Goal: Task Accomplishment & Management: Manage account settings

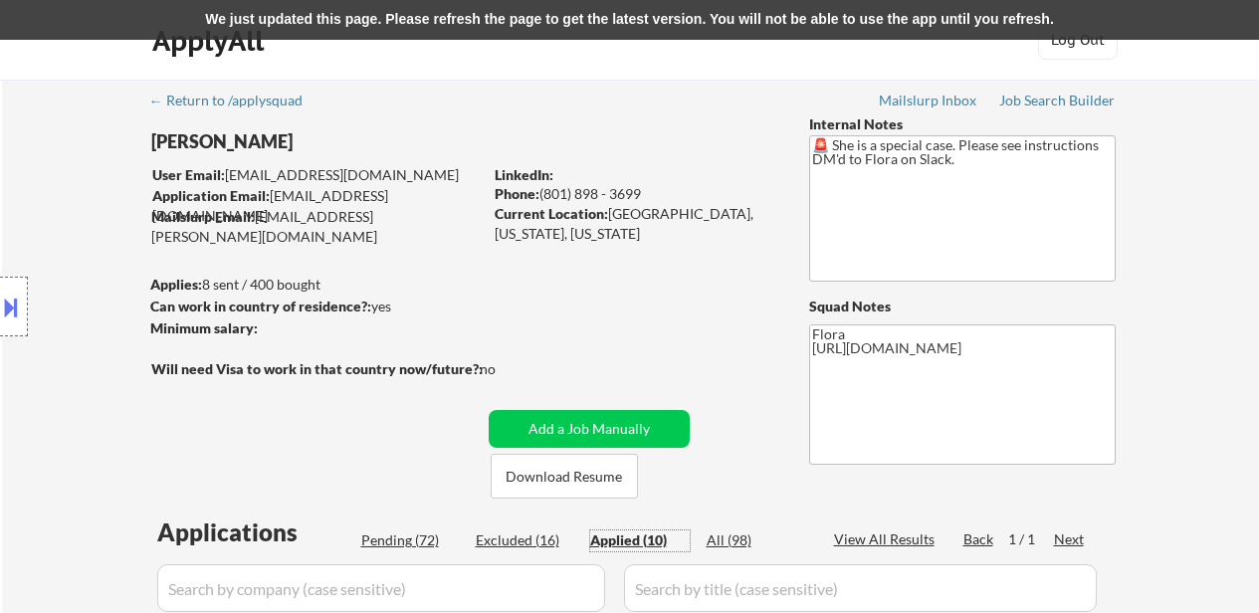
select select ""applied""
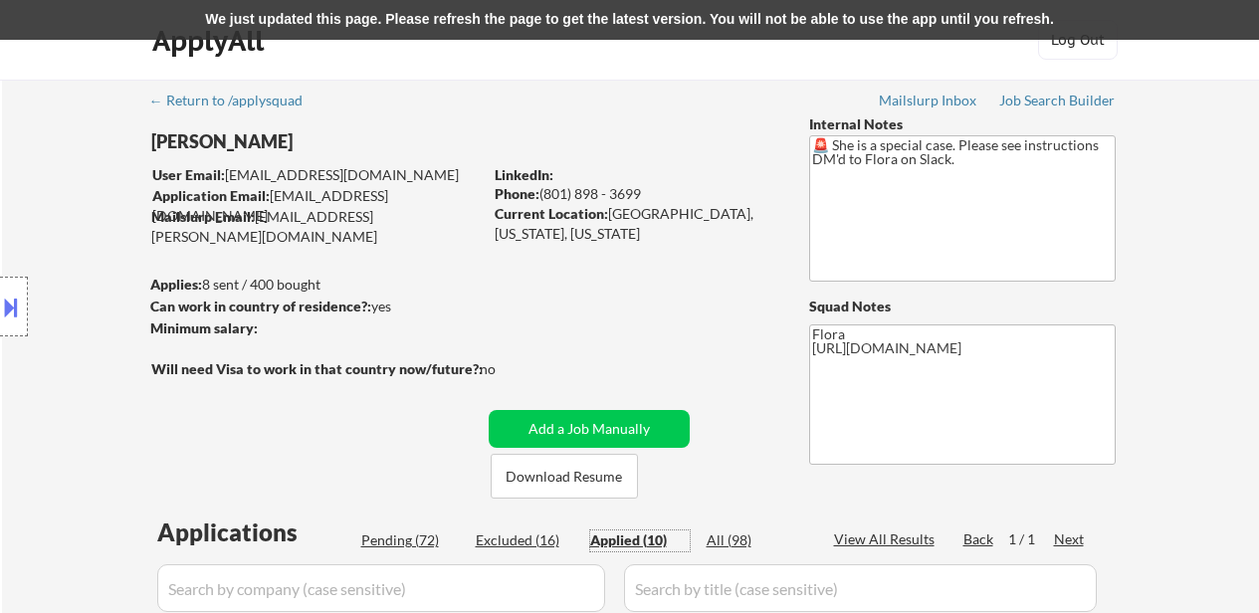
select select ""applied""
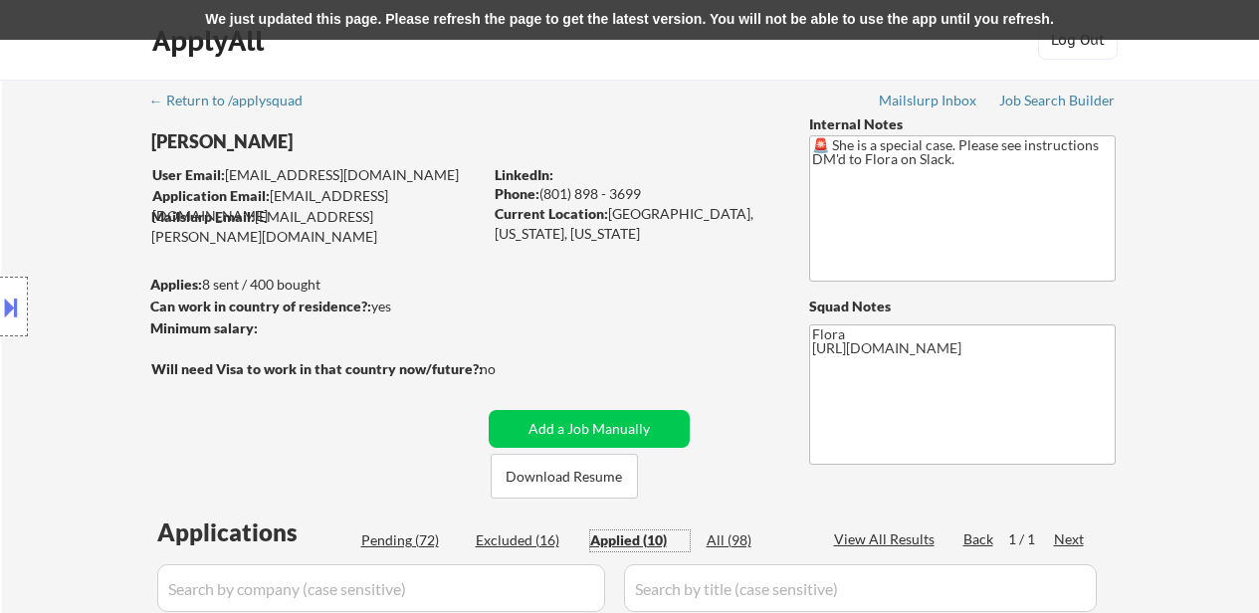
scroll to position [199, 0]
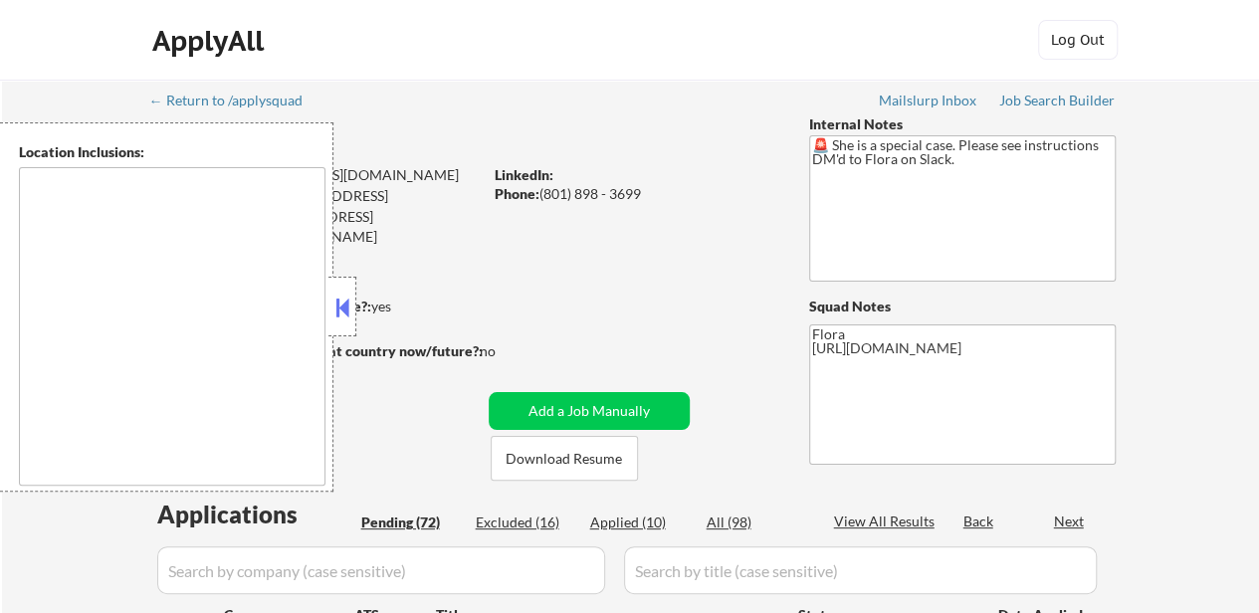
select select ""pending""
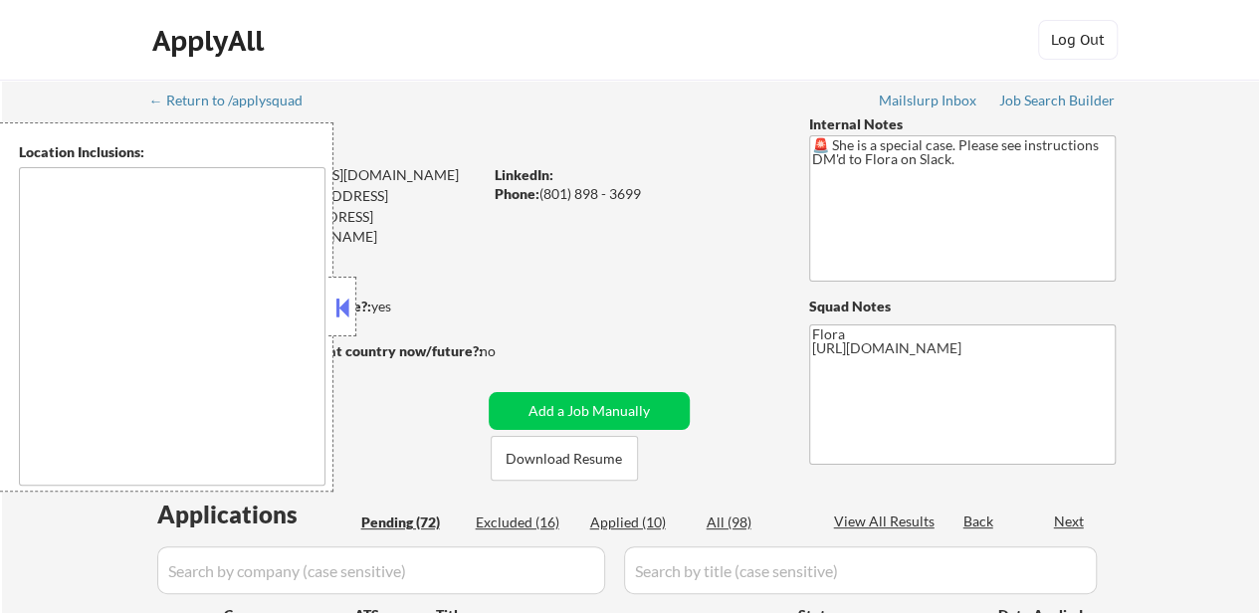
select select ""pending""
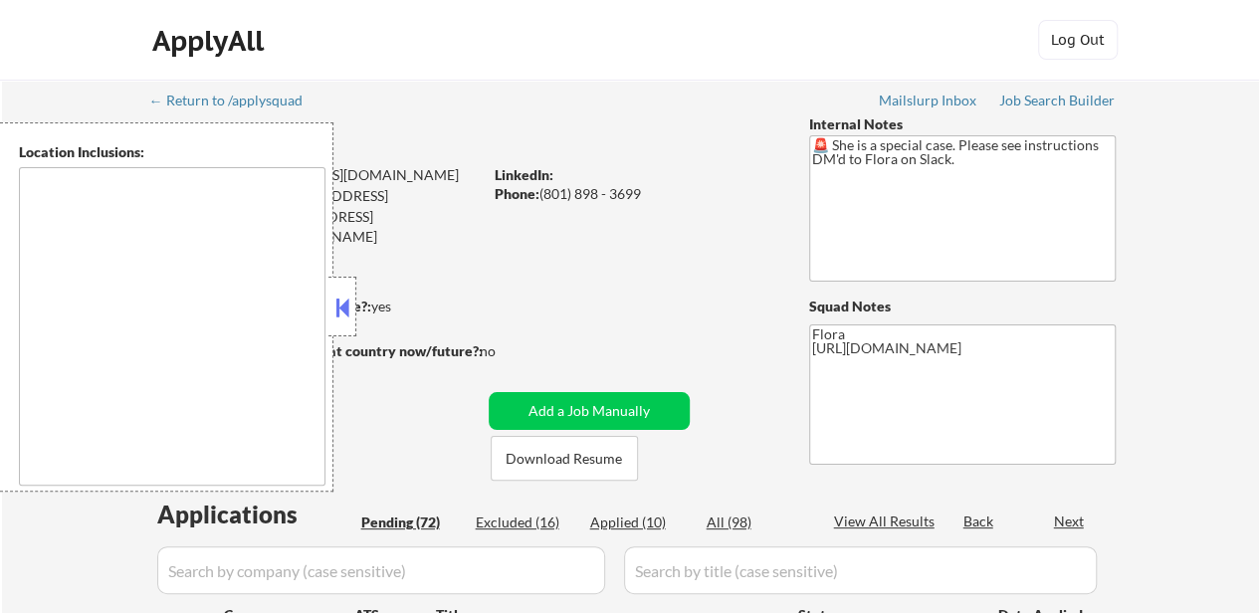
select select ""pending""
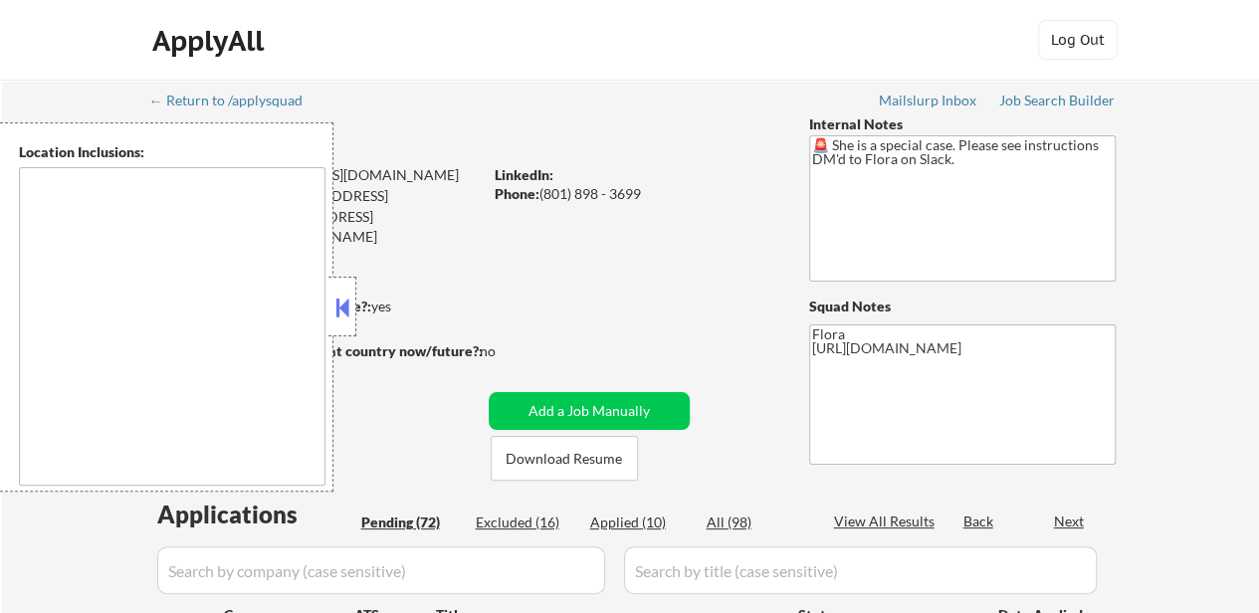
select select ""pending""
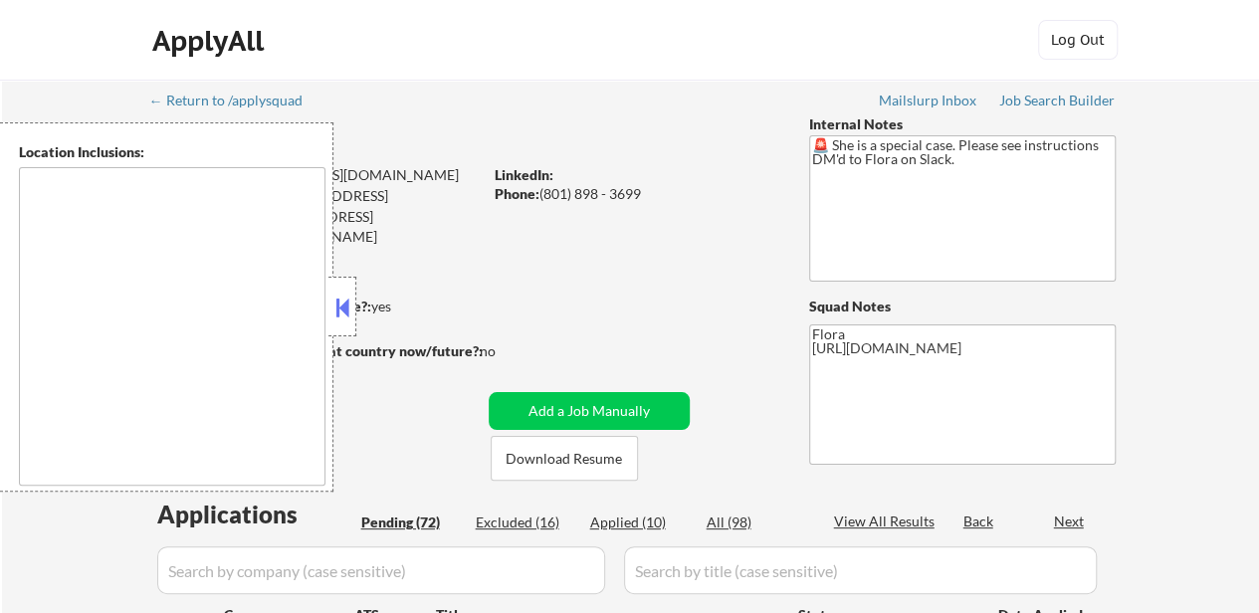
select select ""pending""
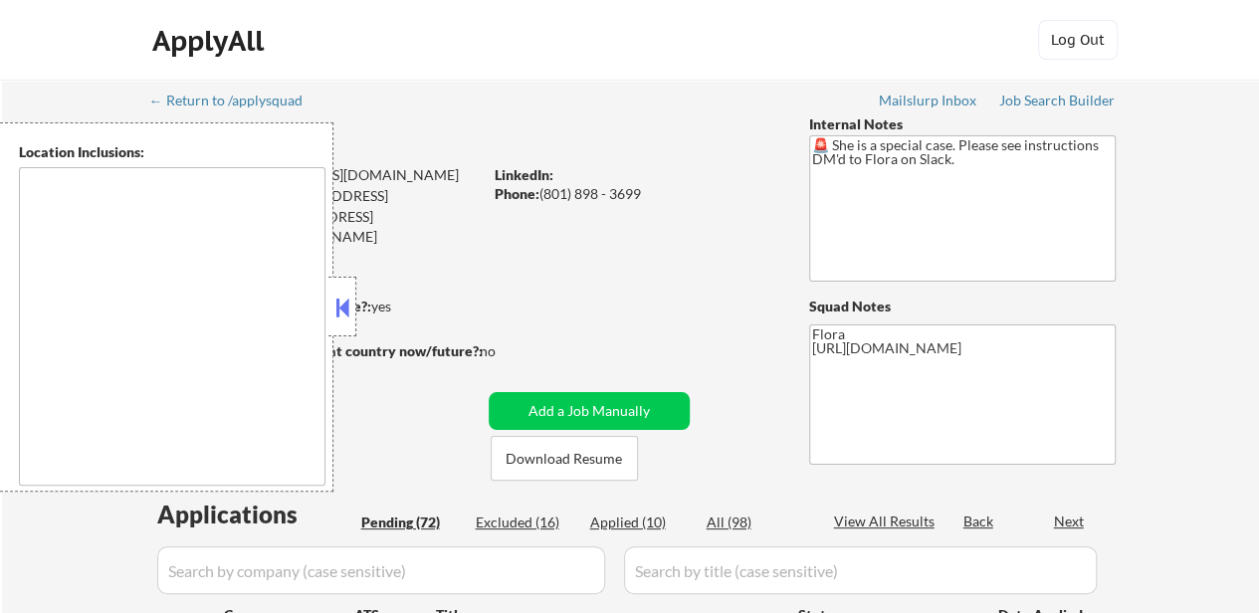
select select ""pending""
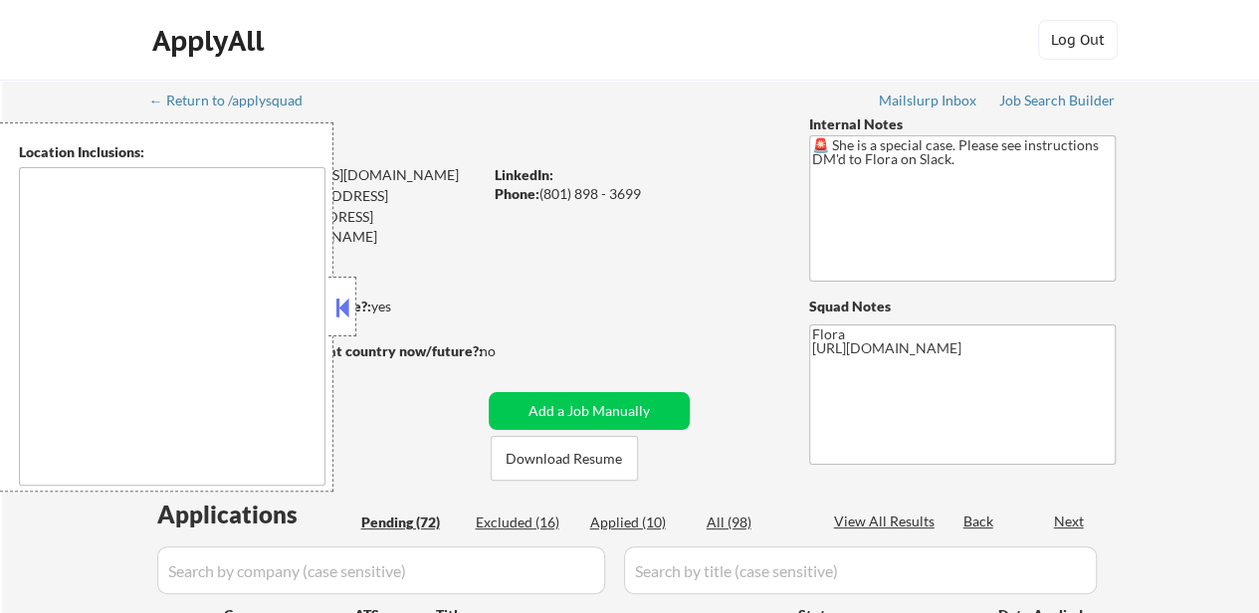
select select ""pending""
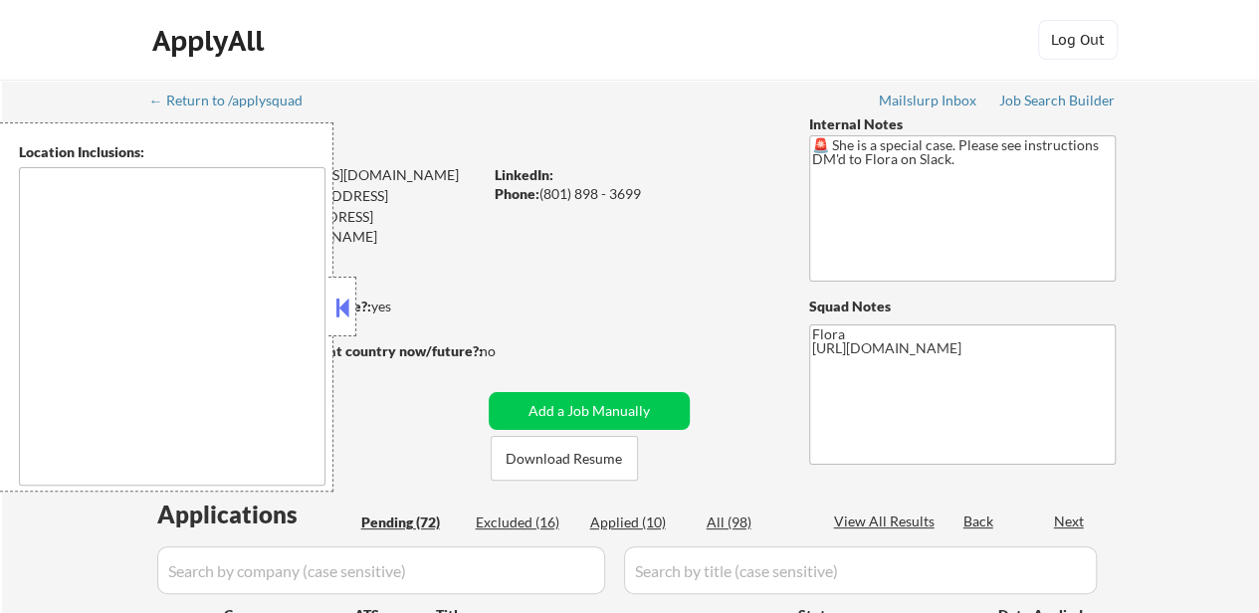
select select ""pending""
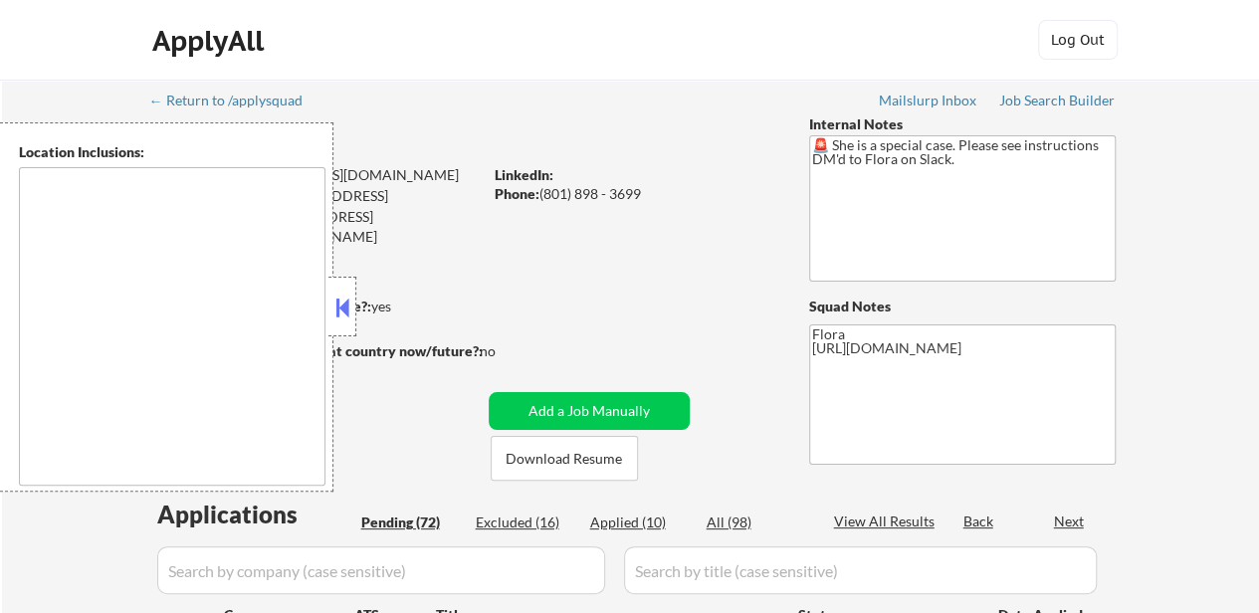
select select ""pending""
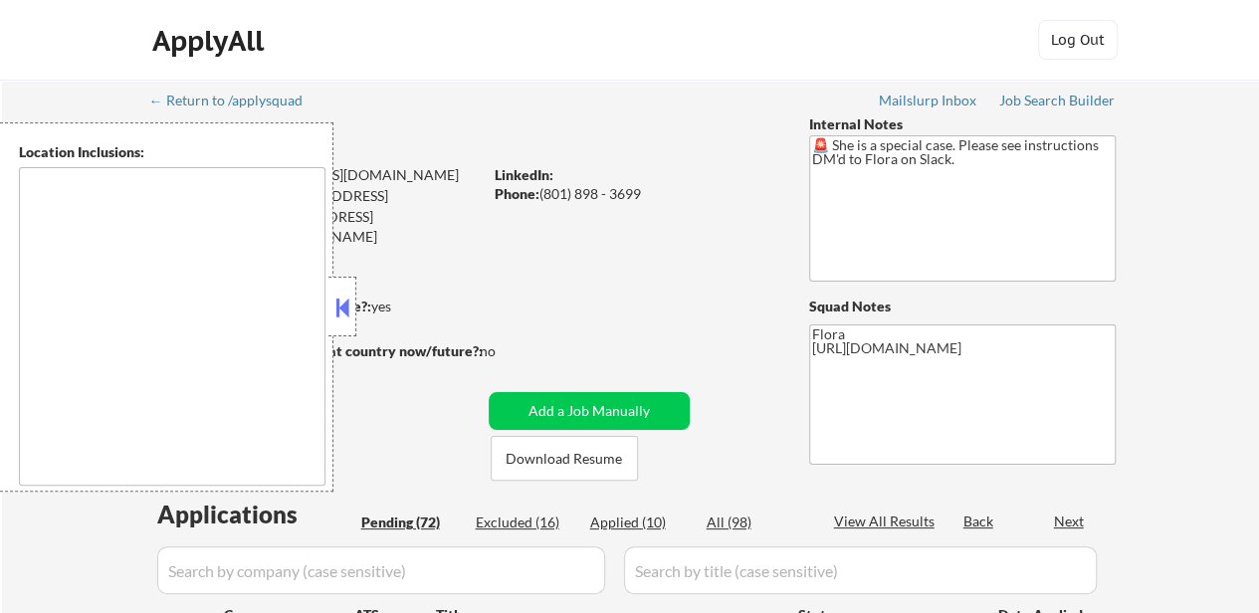
select select ""pending""
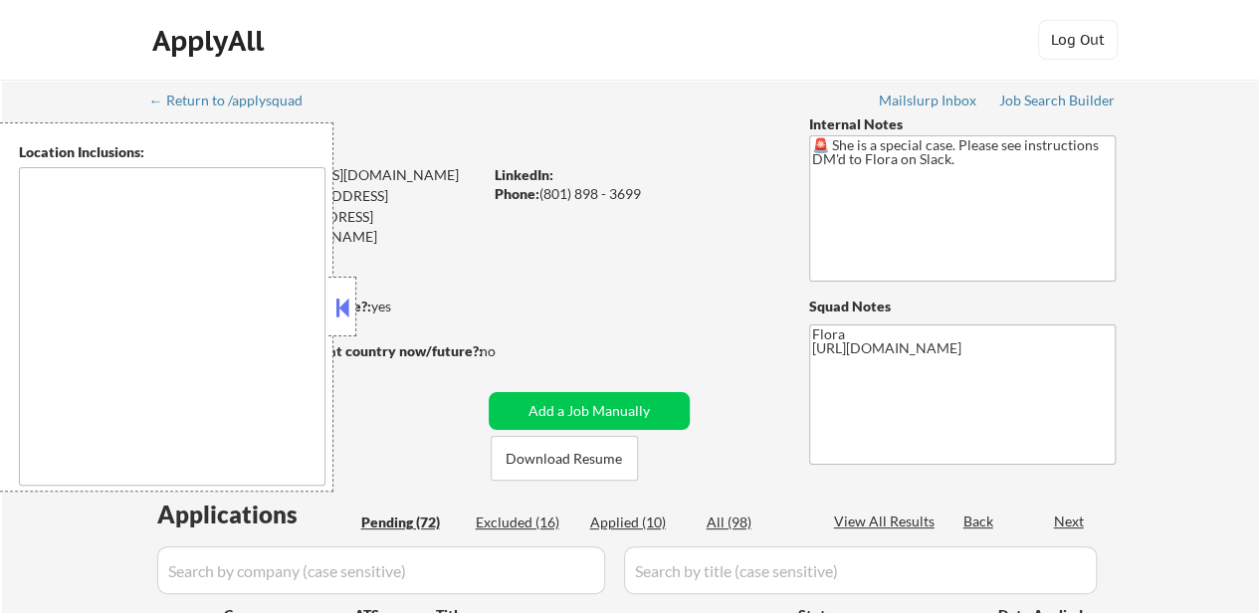
select select ""pending""
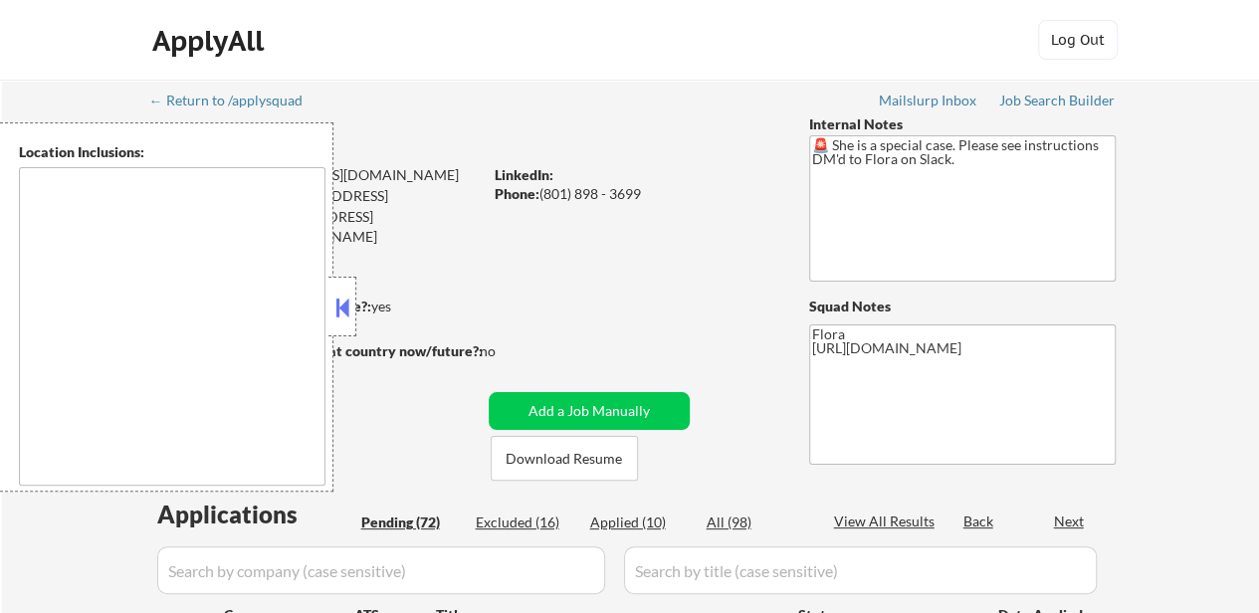
select select ""pending""
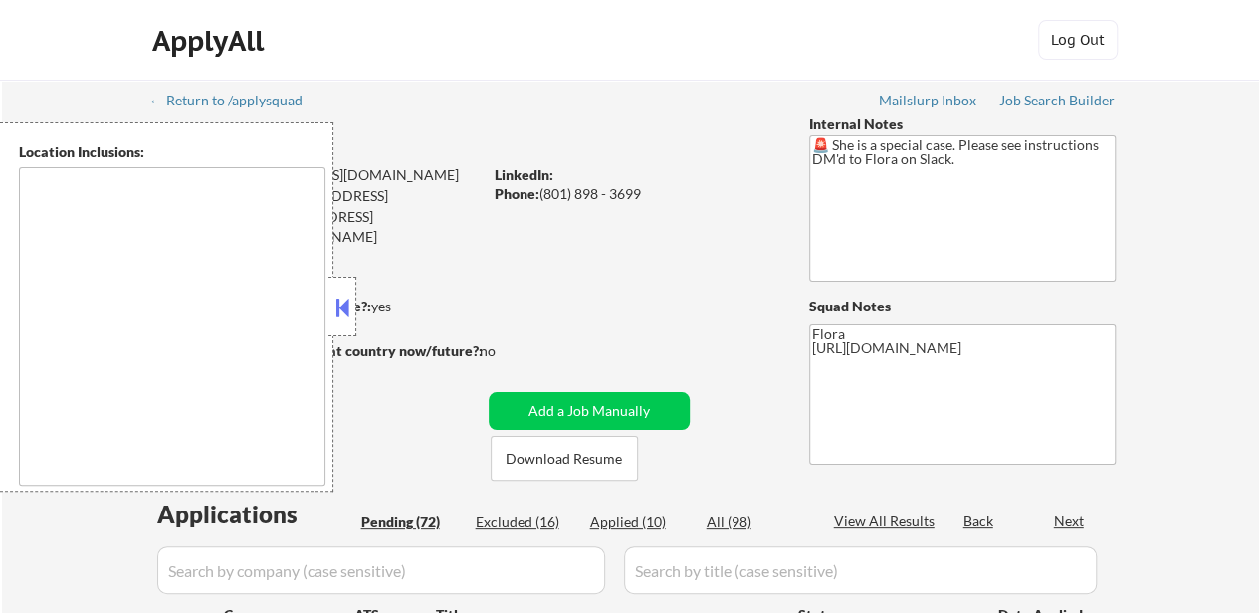
select select ""pending""
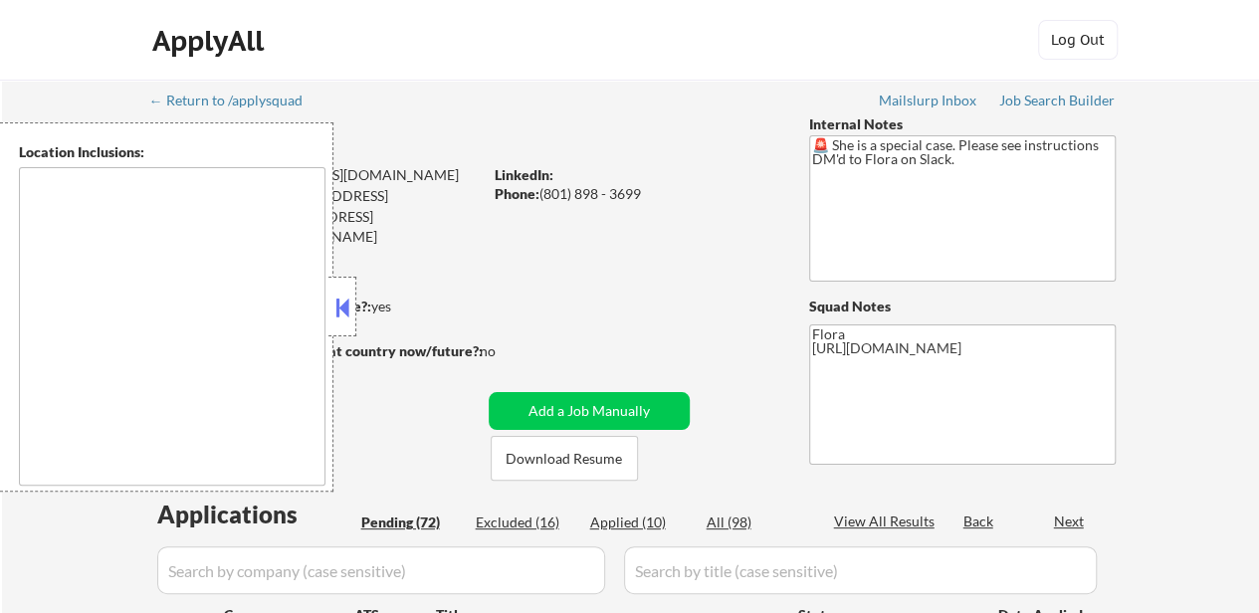
select select ""pending""
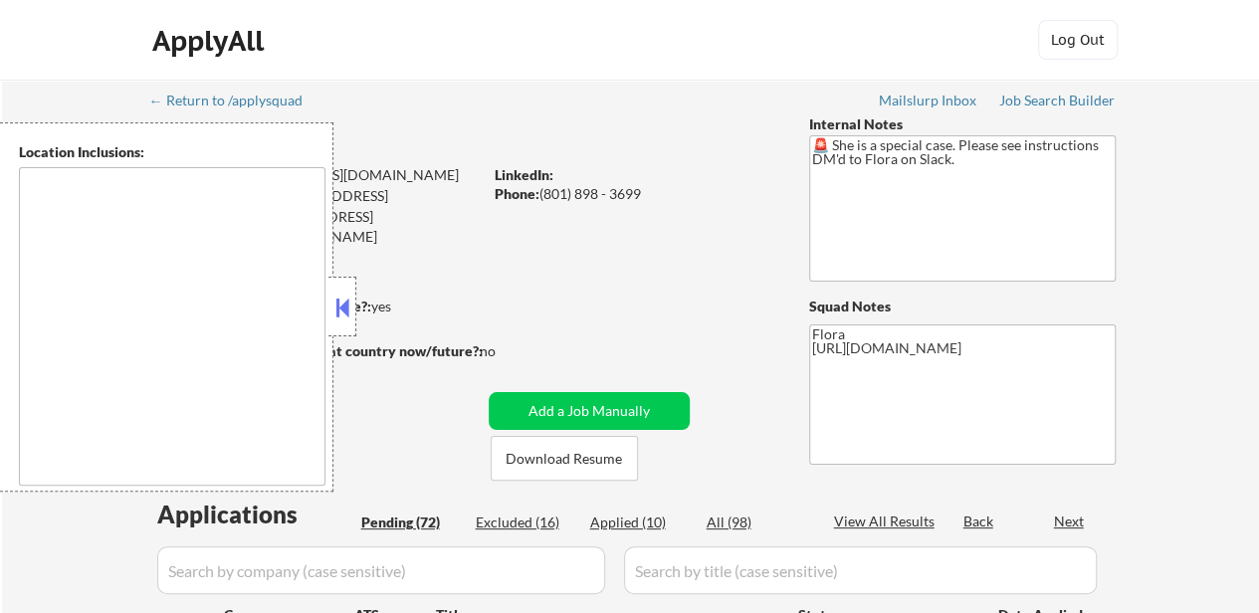
select select ""pending""
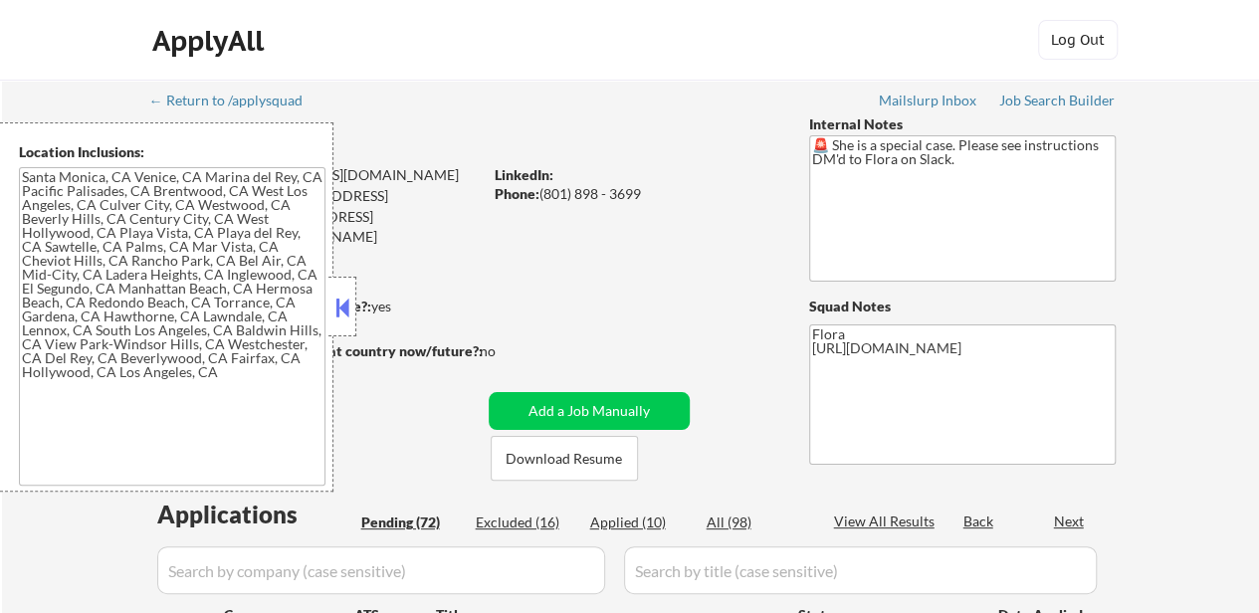
type textarea "[GEOGRAPHIC_DATA], [GEOGRAPHIC_DATA] [GEOGRAPHIC_DATA], [GEOGRAPHIC_DATA] [GEOG…"
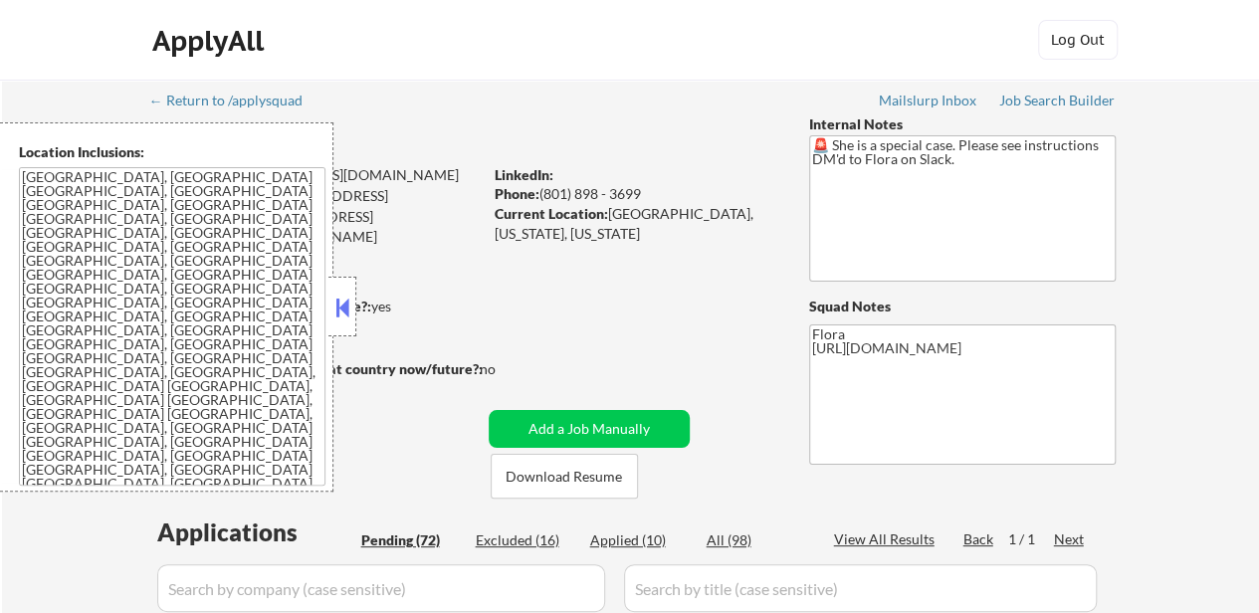
click at [346, 313] on button at bounding box center [342, 307] width 22 height 30
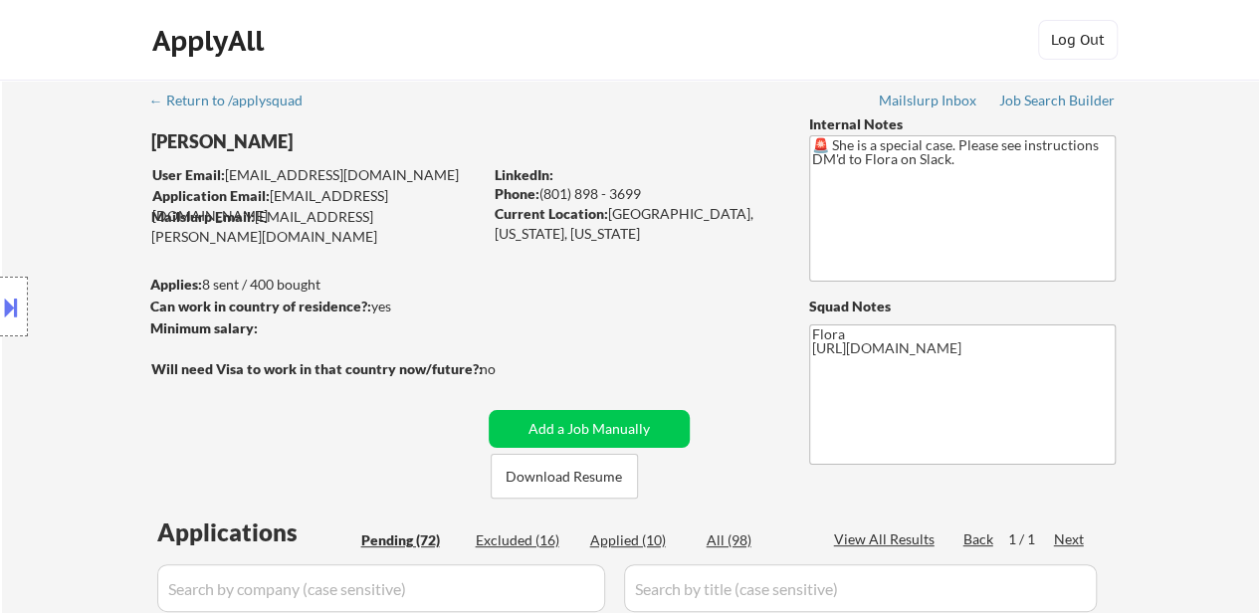
select select ""pending""
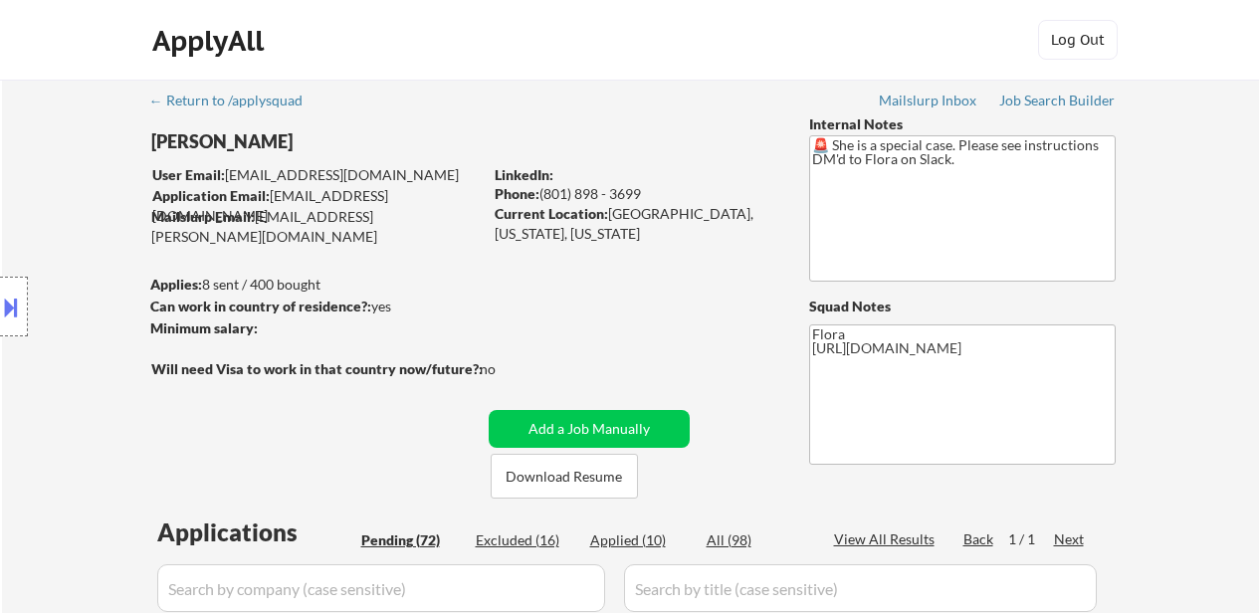
select select ""pending""
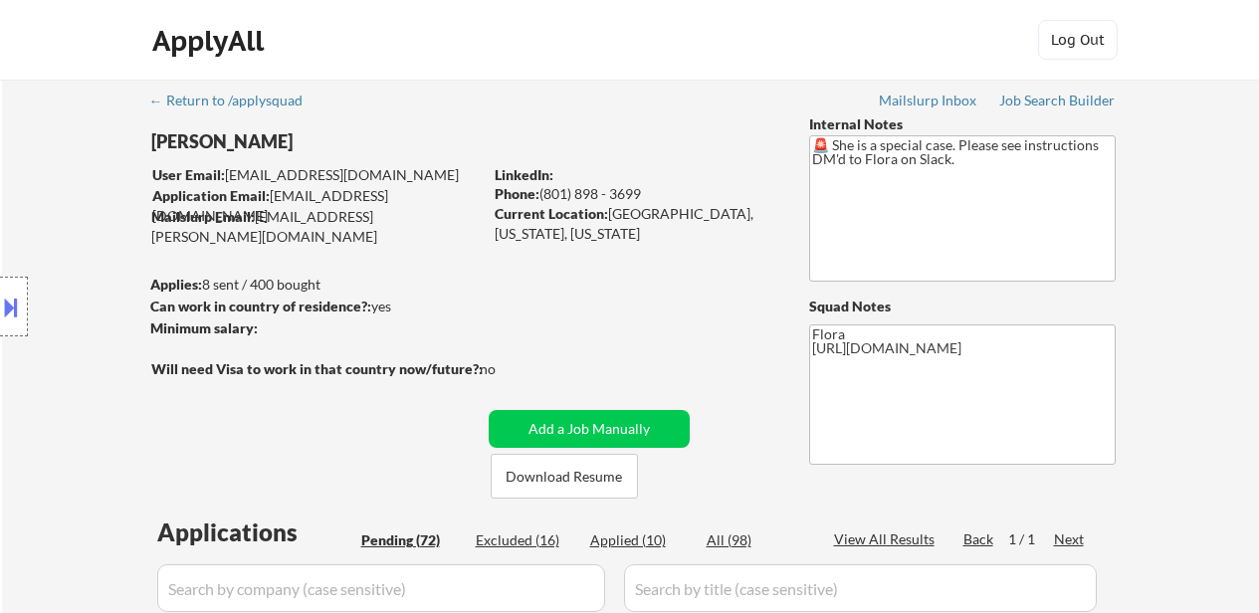
select select ""pending""
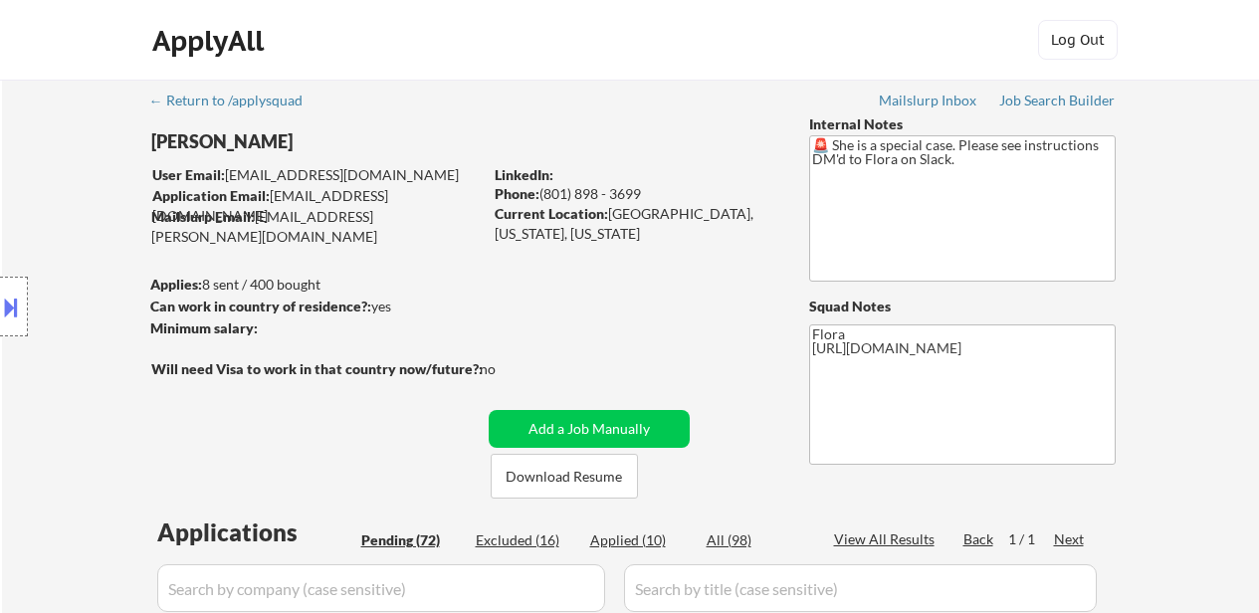
select select ""pending""
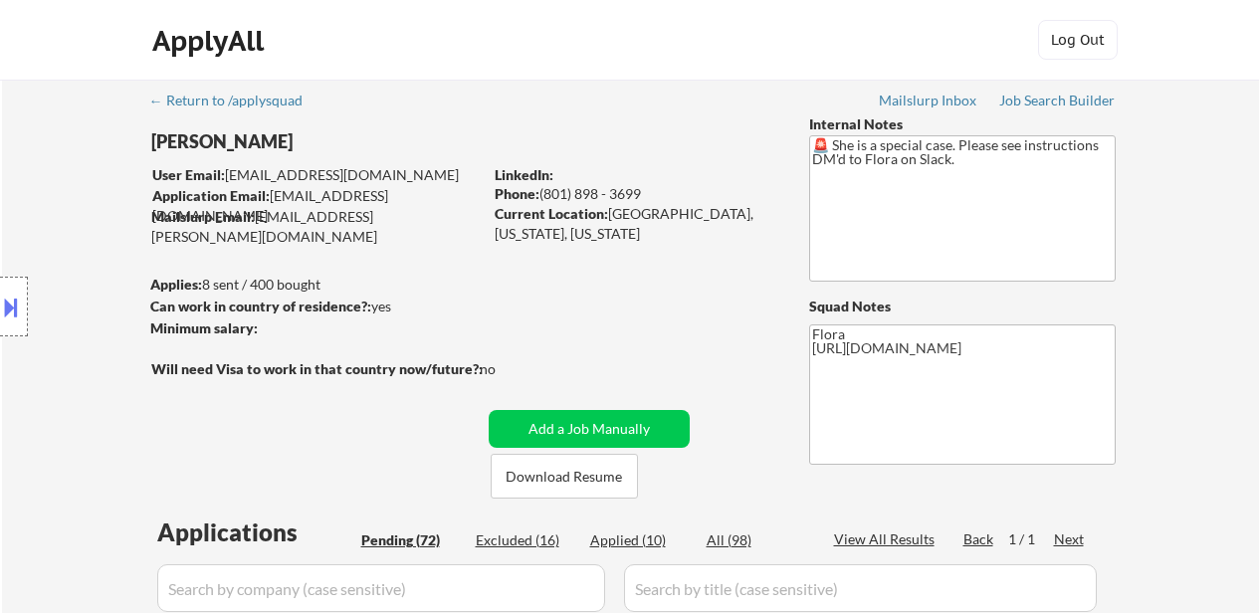
select select ""pending""
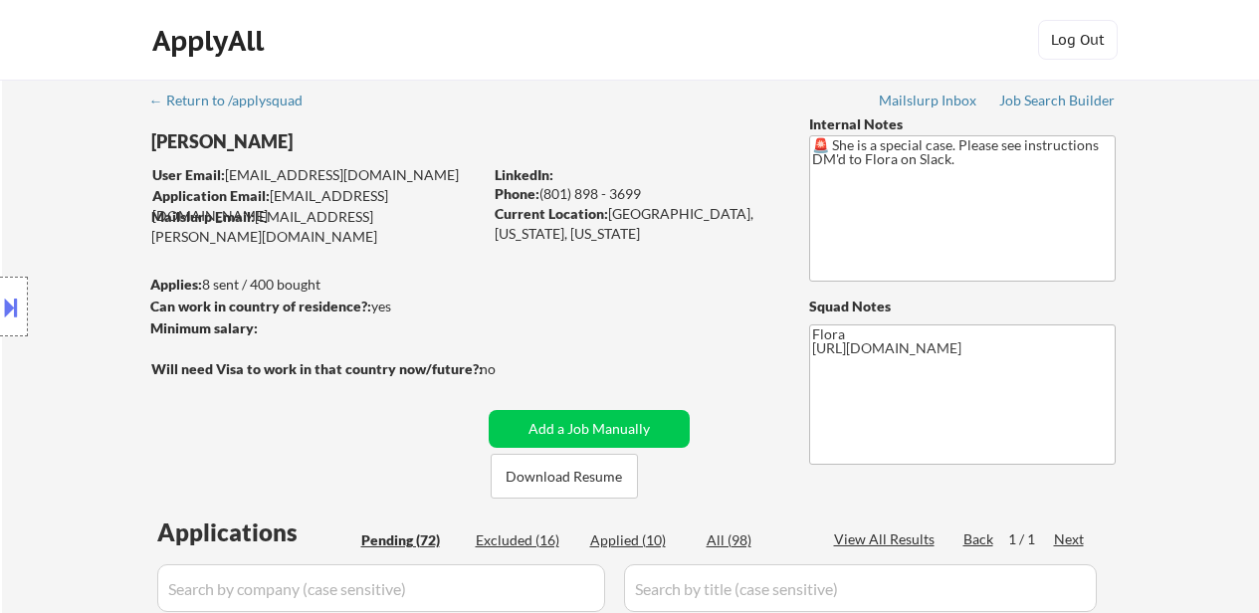
select select ""pending""
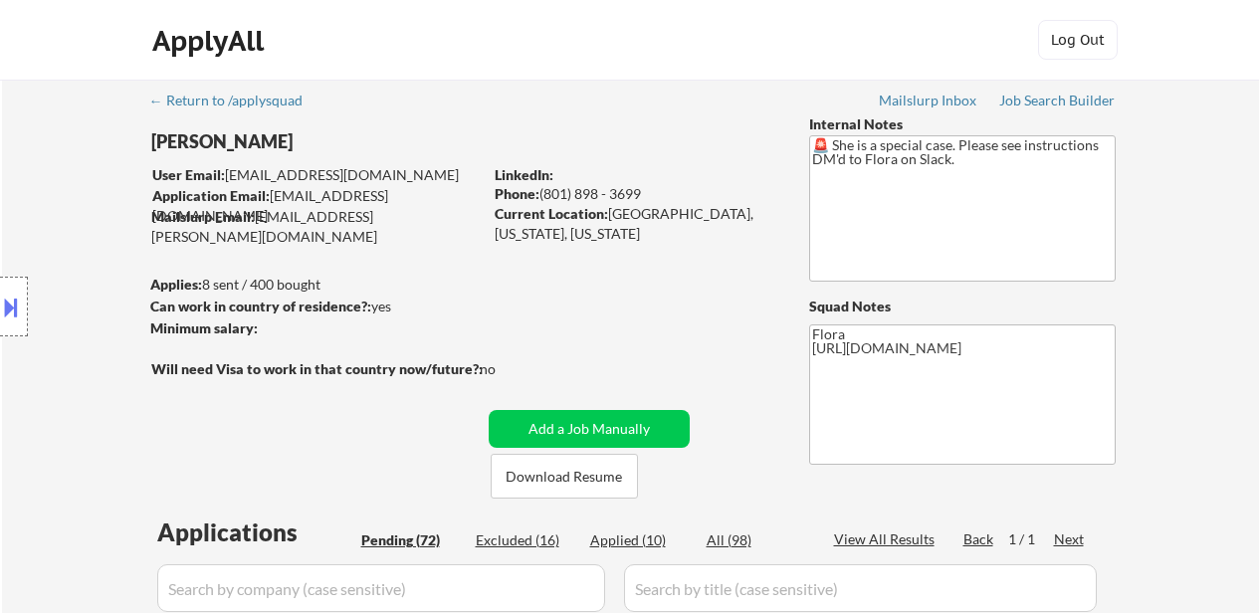
select select ""pending""
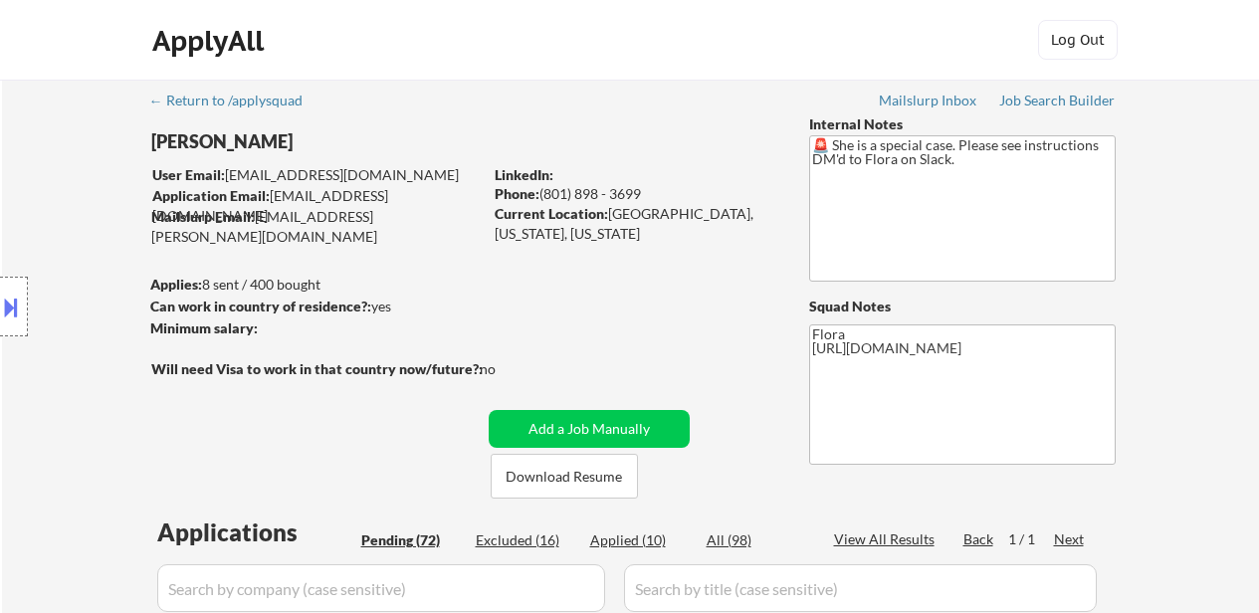
select select ""pending""
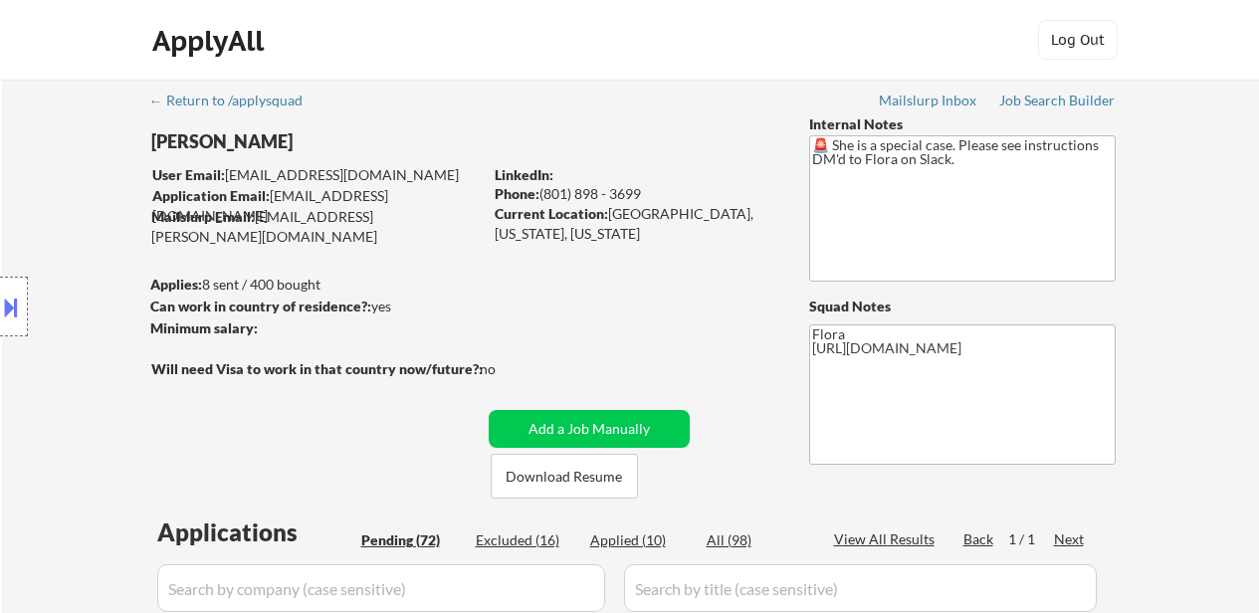
select select ""pending""
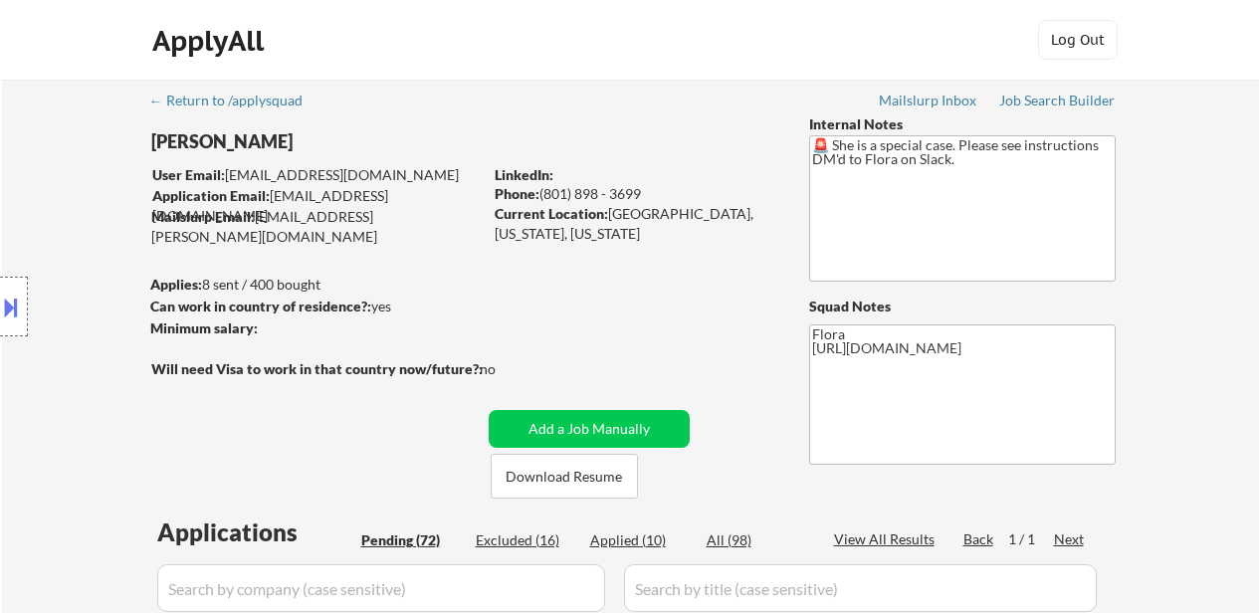
select select ""pending""
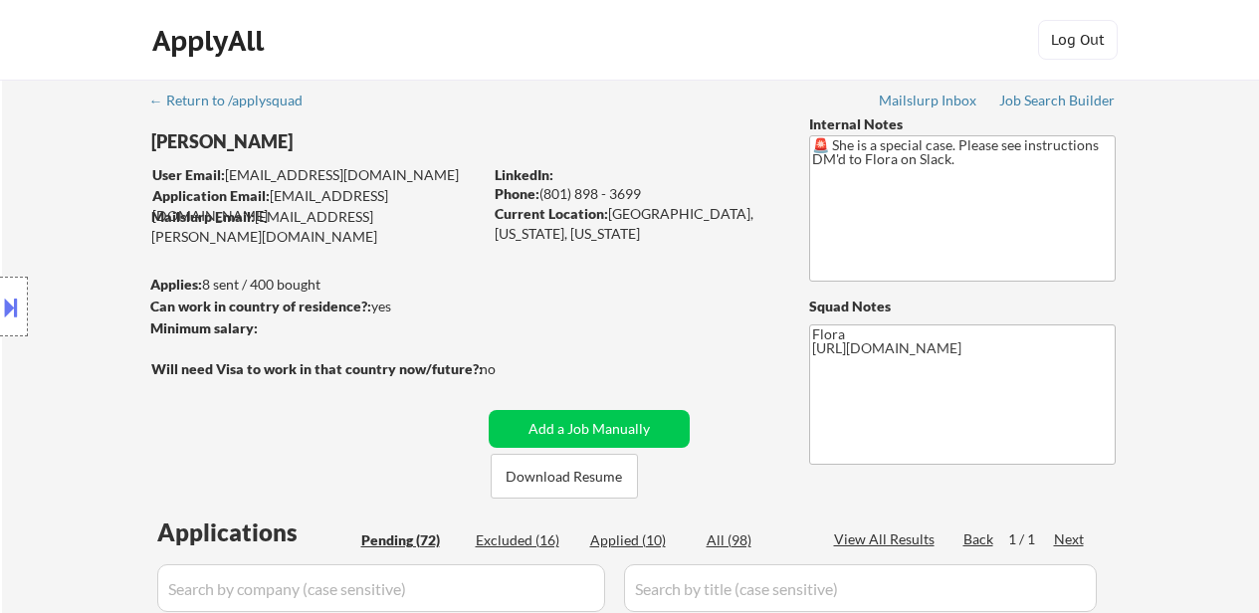
select select ""pending""
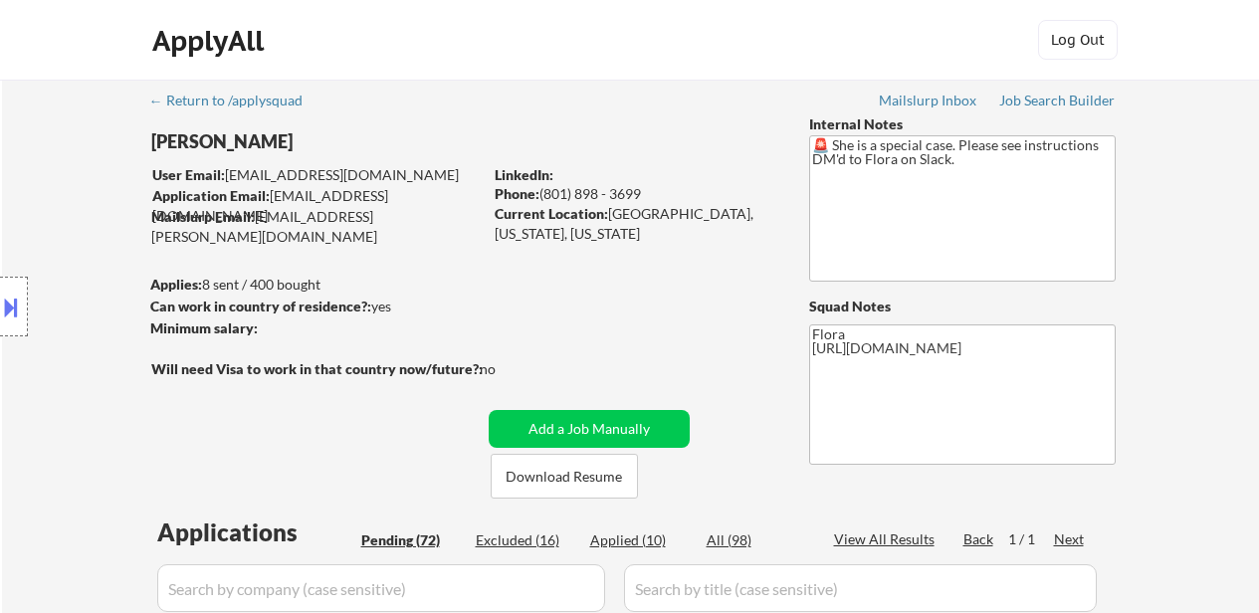
select select ""pending""
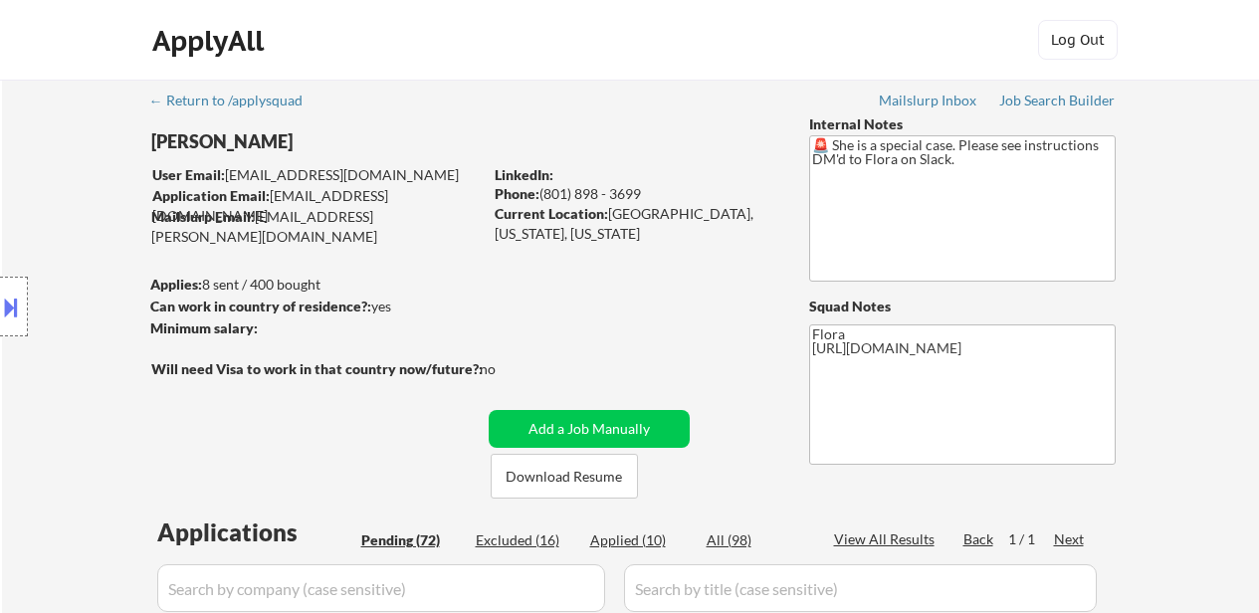
select select ""pending""
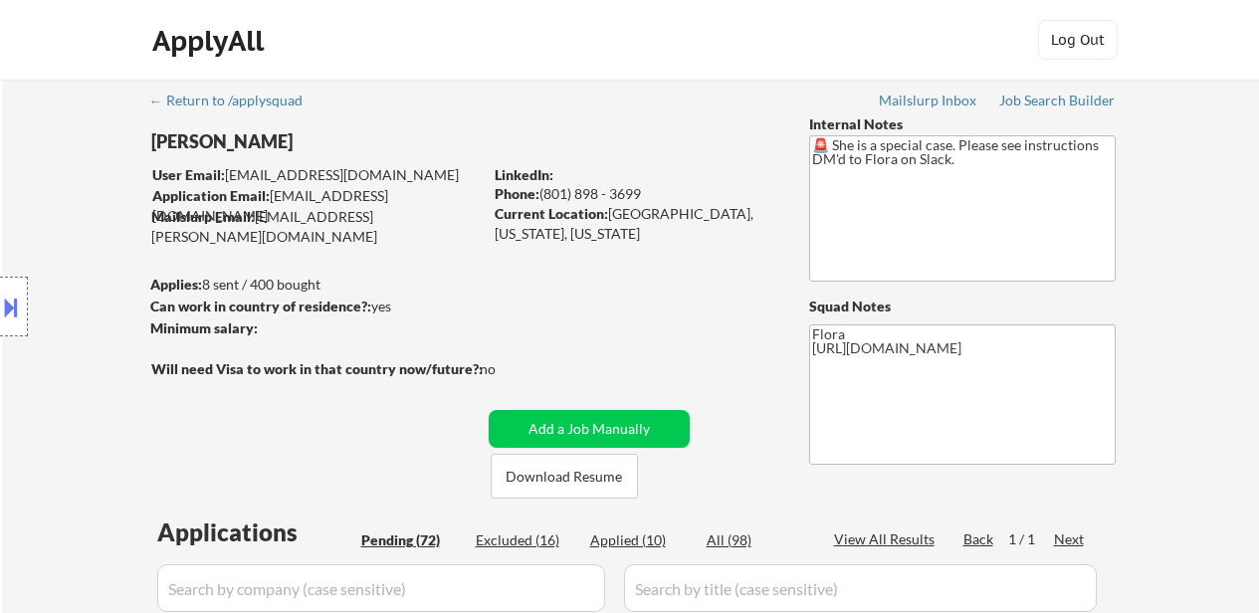
select select ""pending""
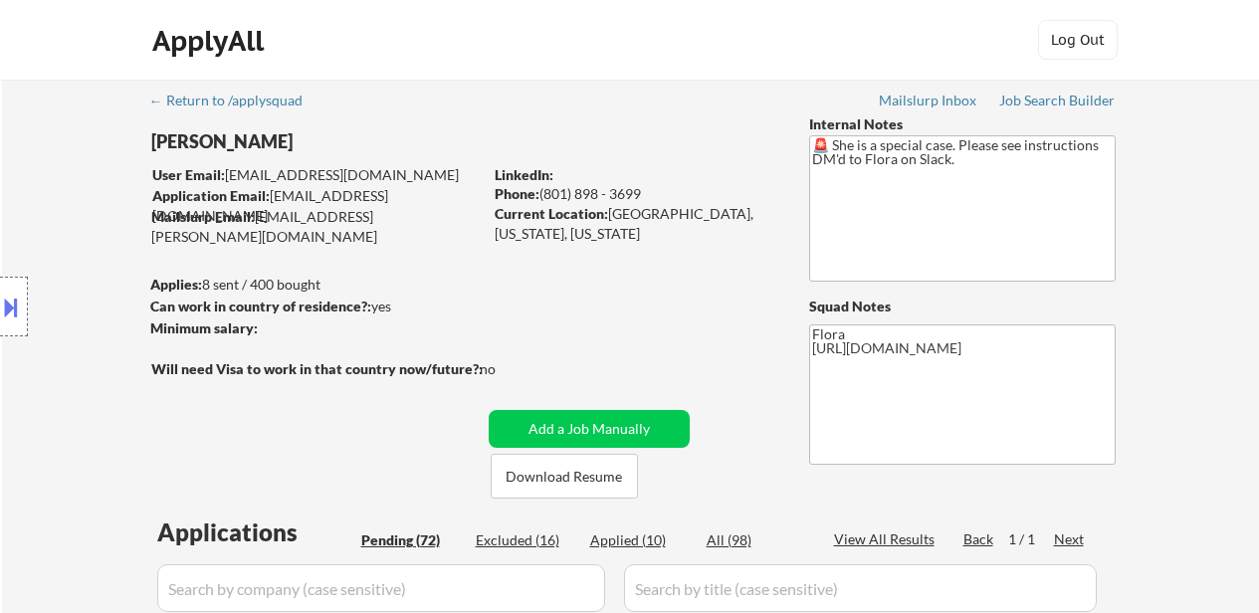
select select ""pending""
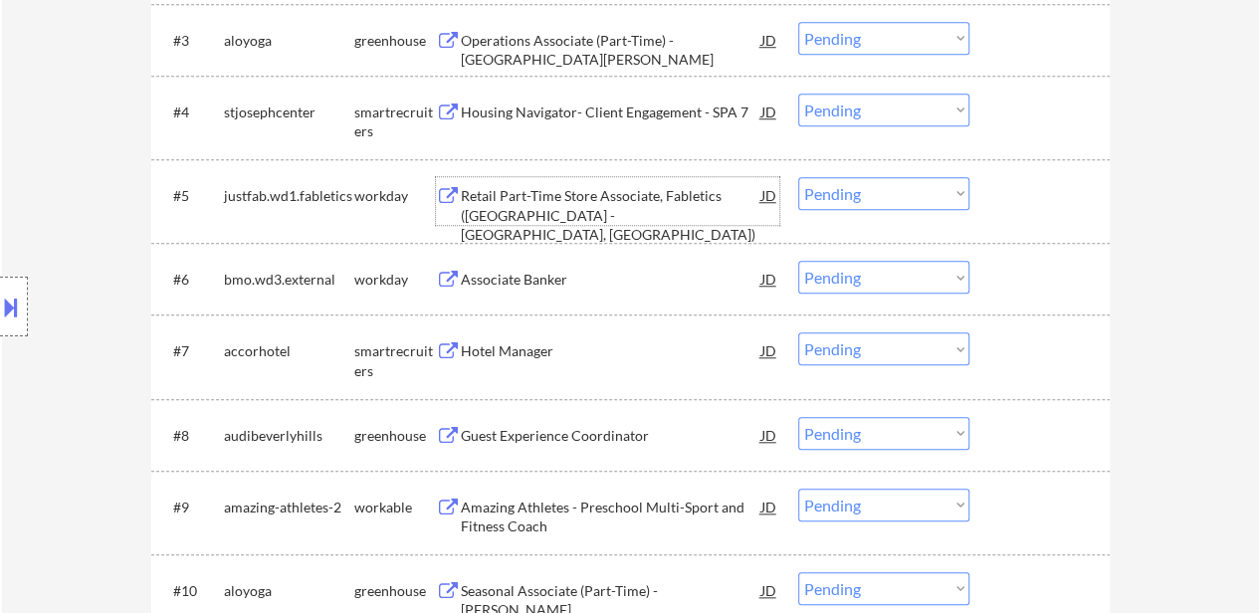
click at [639, 219] on div "Retail Part-Time Store Associate, Fabletics ([GEOGRAPHIC_DATA] - [GEOGRAPHIC_DA…" at bounding box center [611, 215] width 300 height 59
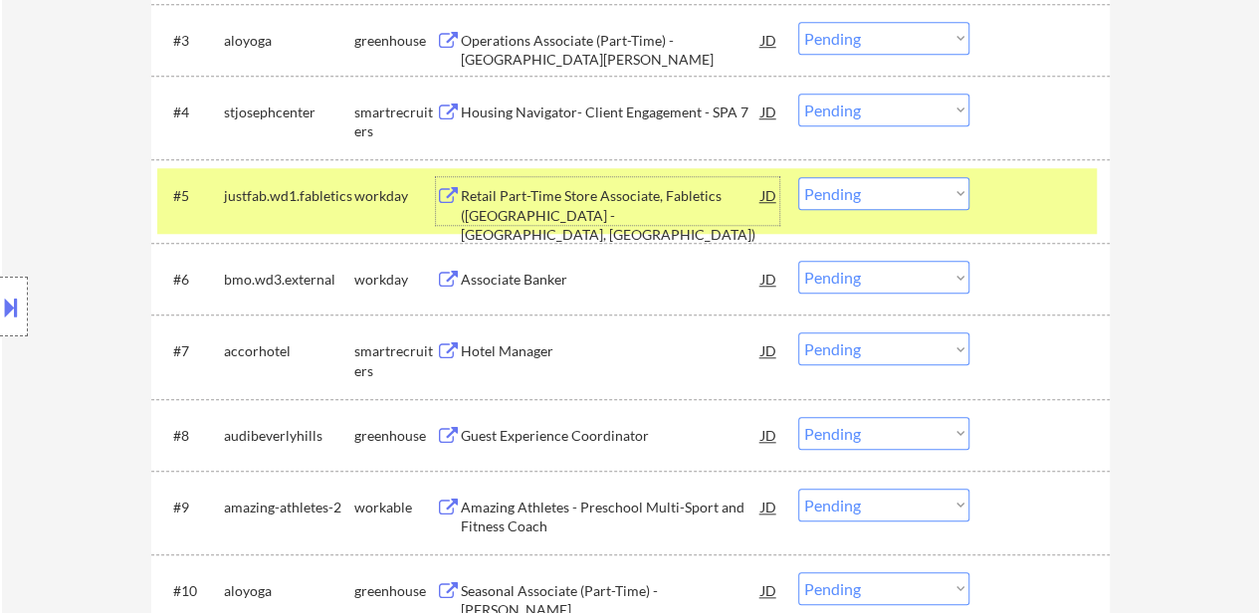
click at [881, 103] on select "Choose an option... Pending Applied Excluded (Questions) Excluded (Expired) Exc…" at bounding box center [883, 110] width 171 height 33
click at [798, 94] on select "Choose an option... Pending Applied Excluded (Questions) Excluded (Expired) Exc…" at bounding box center [883, 110] width 171 height 33
select select ""pending""
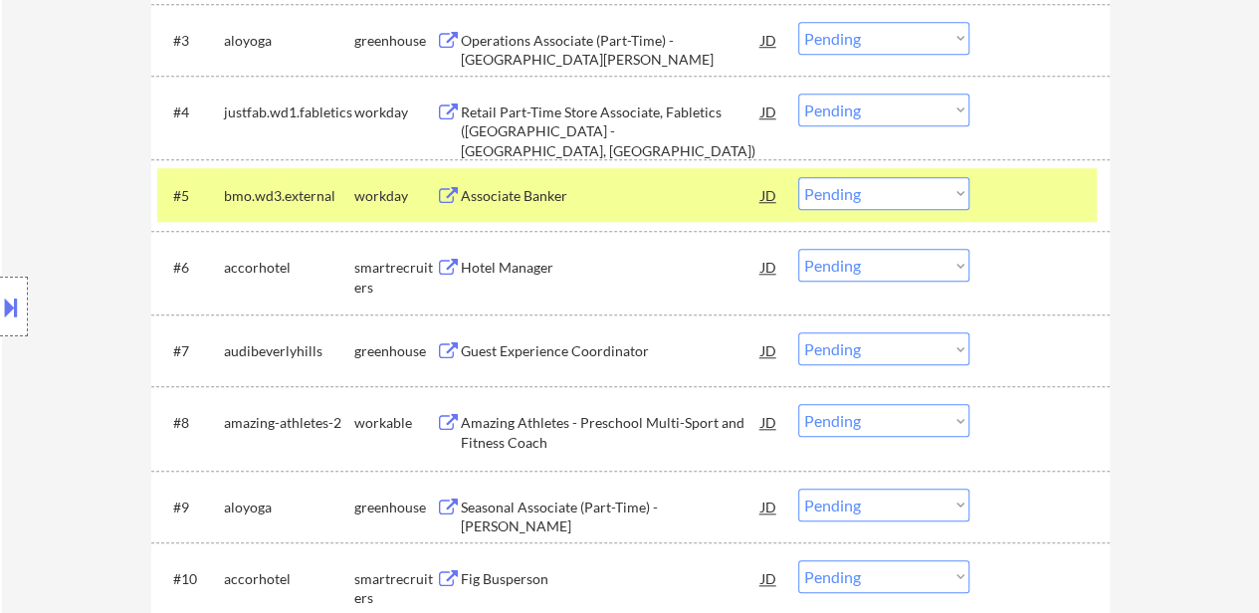
click at [1009, 114] on div at bounding box center [1042, 112] width 88 height 36
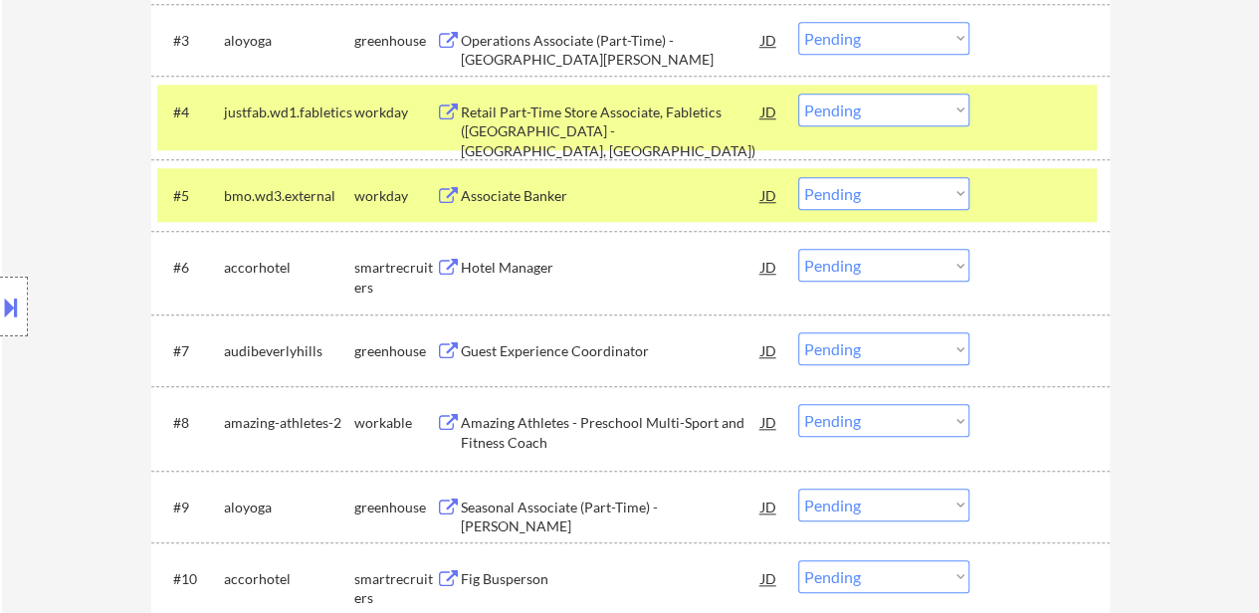
click at [1015, 182] on div at bounding box center [1042, 195] width 88 height 36
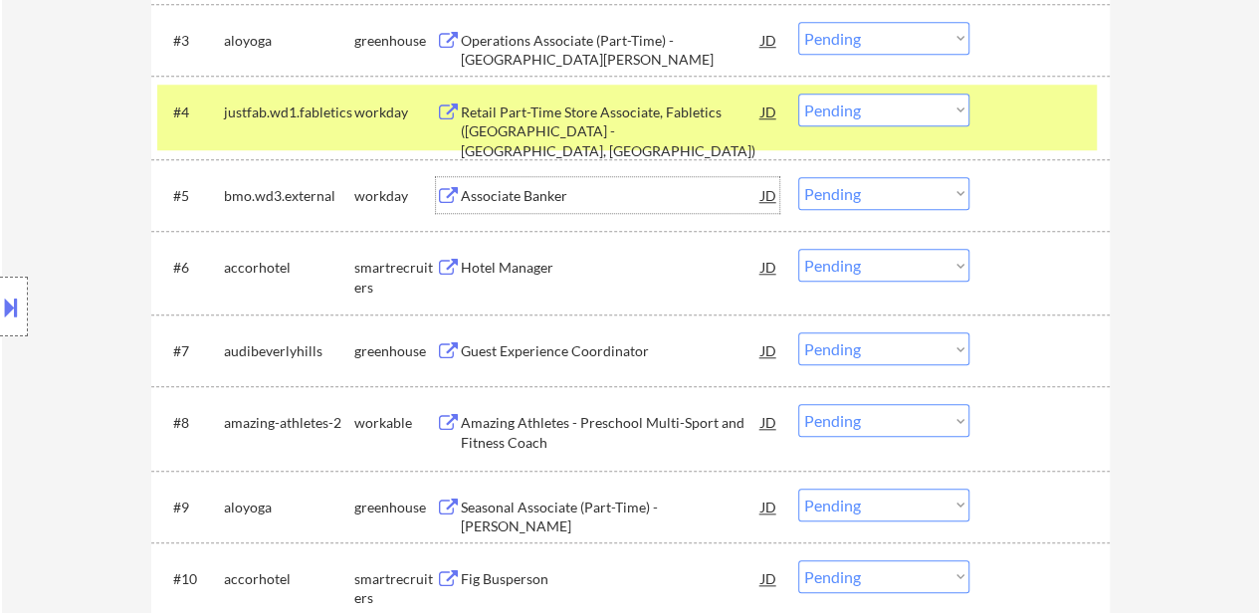
click at [530, 200] on div "Associate Banker" at bounding box center [611, 196] width 300 height 20
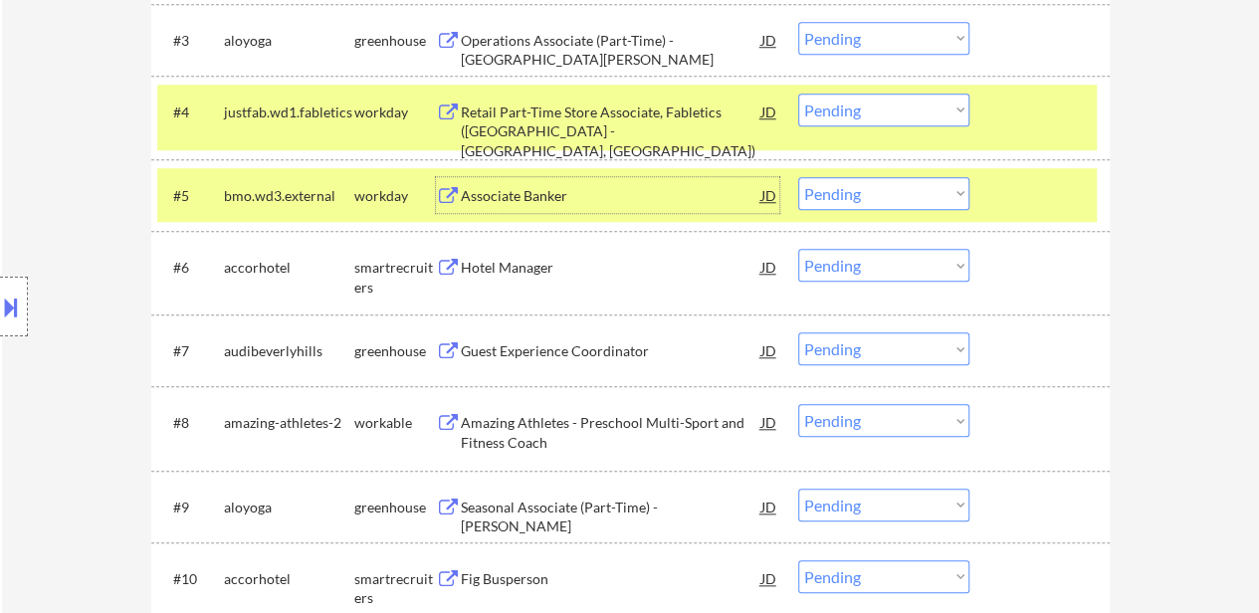
click at [886, 187] on select "Choose an option... Pending Applied Excluded (Questions) Excluded (Expired) Exc…" at bounding box center [883, 193] width 171 height 33
click at [798, 177] on select "Choose an option... Pending Applied Excluded (Questions) Excluded (Expired) Exc…" at bounding box center [883, 193] width 171 height 33
click at [528, 262] on div "Hotel Manager" at bounding box center [611, 268] width 300 height 20
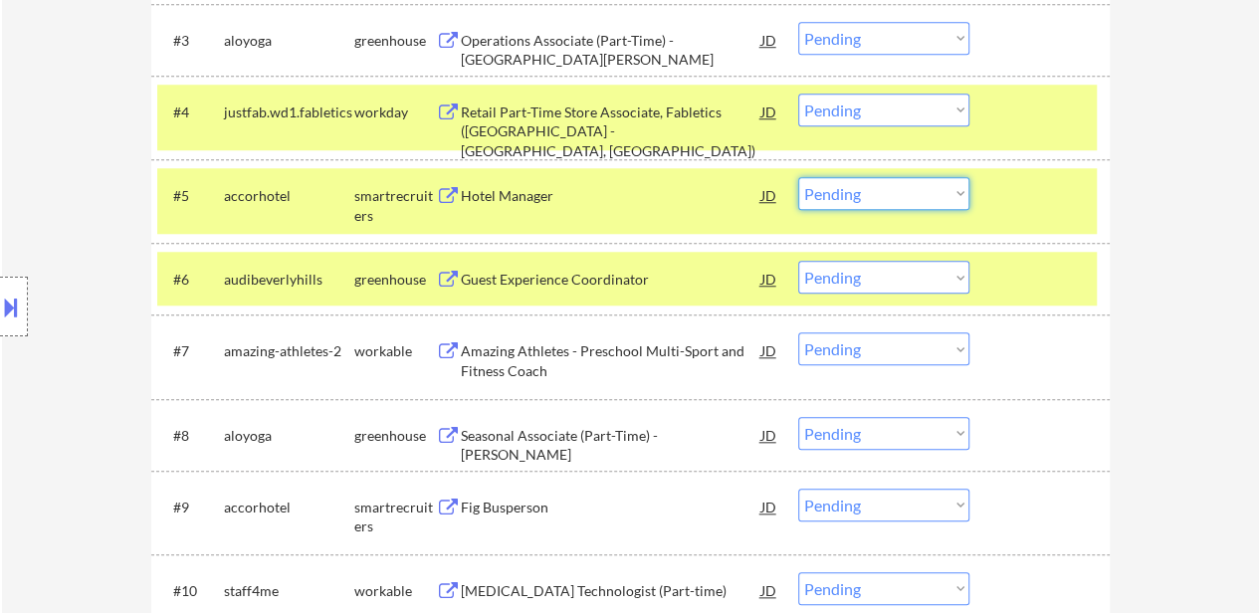
click at [911, 195] on select "Choose an option... Pending Applied Excluded (Questions) Excluded (Expired) Exc…" at bounding box center [883, 193] width 171 height 33
click at [798, 177] on select "Choose an option... Pending Applied Excluded (Questions) Excluded (Expired) Exc…" at bounding box center [883, 193] width 171 height 33
click at [597, 285] on div "Guest Experience Coordinator" at bounding box center [611, 280] width 300 height 20
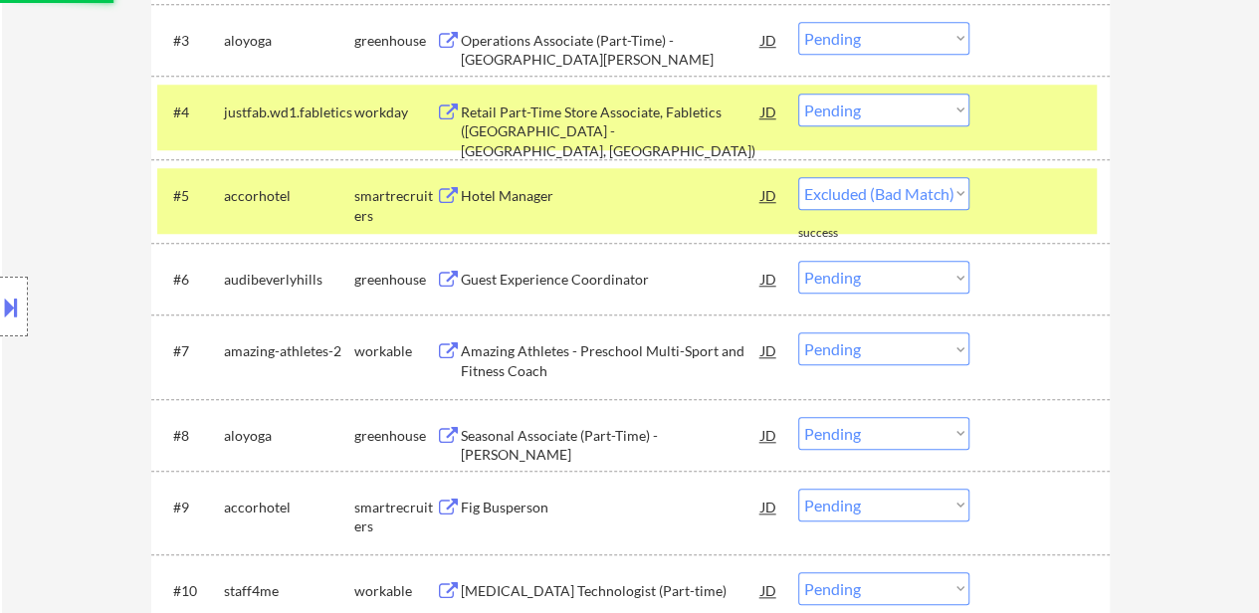
select select ""pending""
